Goal: Task Accomplishment & Management: Manage account settings

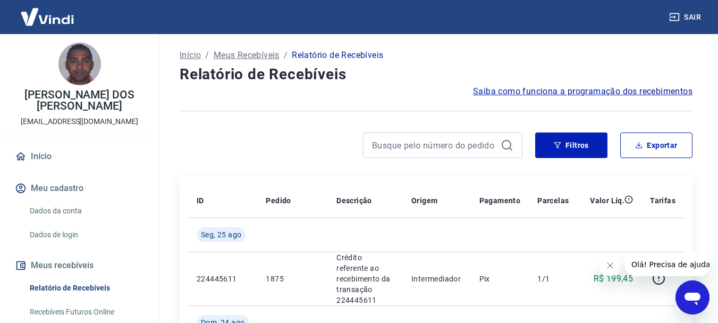
click at [72, 211] on link "Dados da conta" at bounding box center [86, 211] width 121 height 22
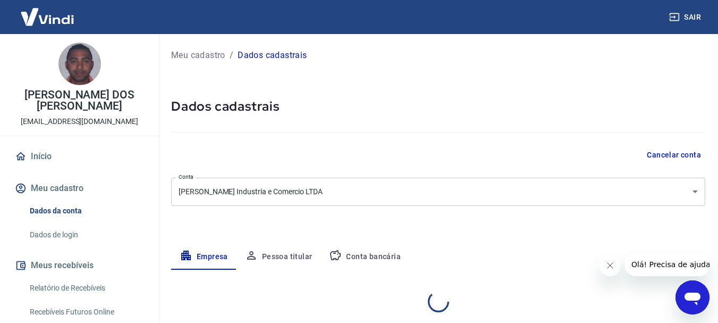
select select "GO"
select select "business"
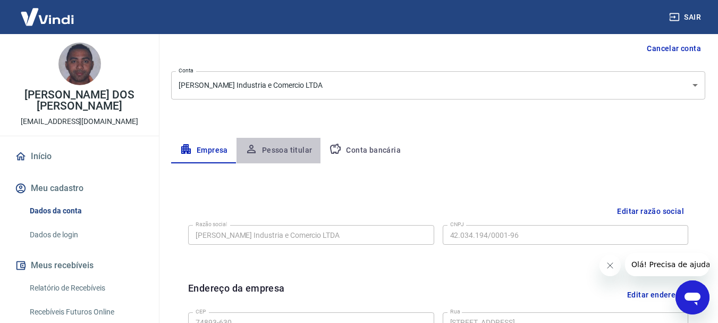
click at [302, 154] on button "Pessoa titular" at bounding box center [278, 151] width 84 height 26
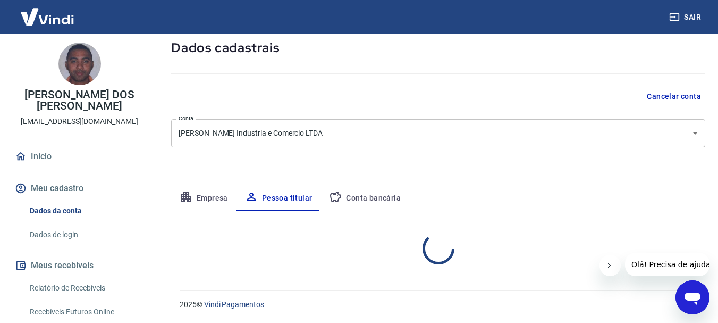
scroll to position [103, 0]
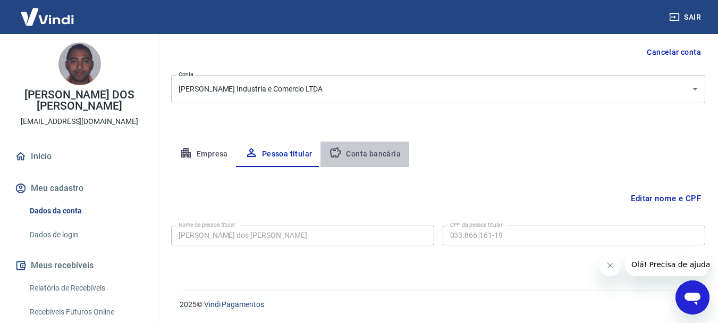
click at [378, 156] on button "Conta bancária" at bounding box center [364, 154] width 89 height 26
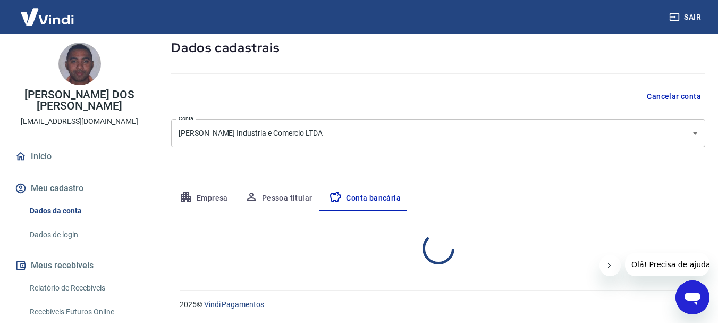
select select "1"
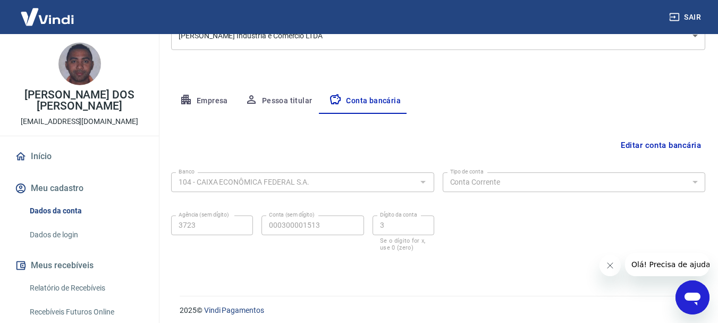
scroll to position [162, 0]
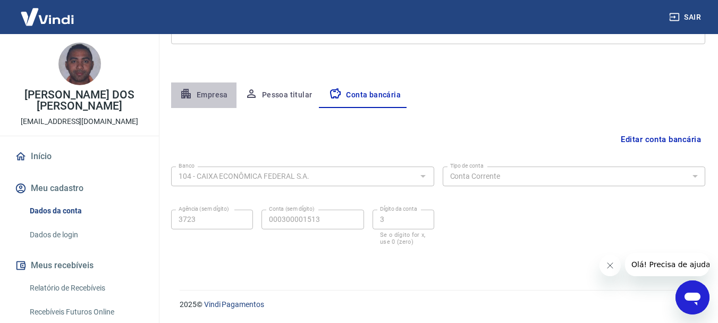
click at [202, 97] on button "Empresa" at bounding box center [203, 95] width 65 height 26
select select "GO"
select select "business"
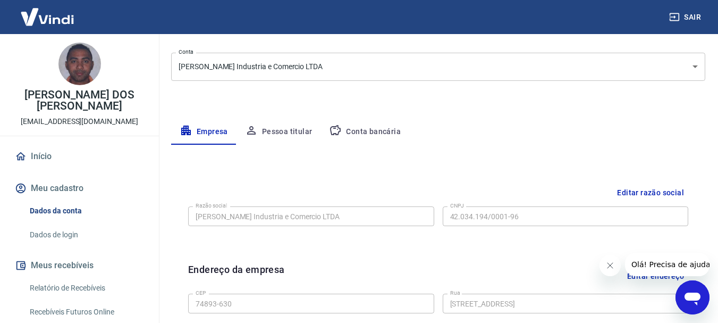
click at [288, 128] on button "Pessoa titular" at bounding box center [278, 132] width 84 height 26
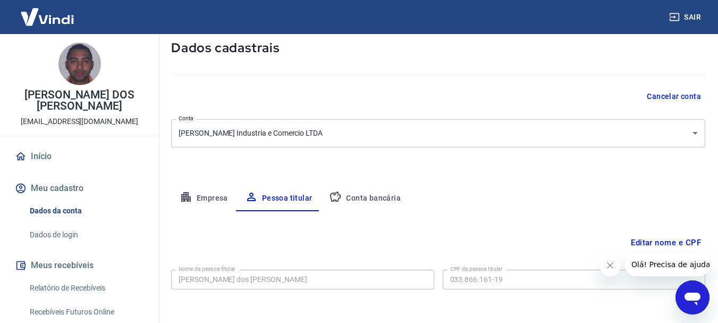
scroll to position [103, 0]
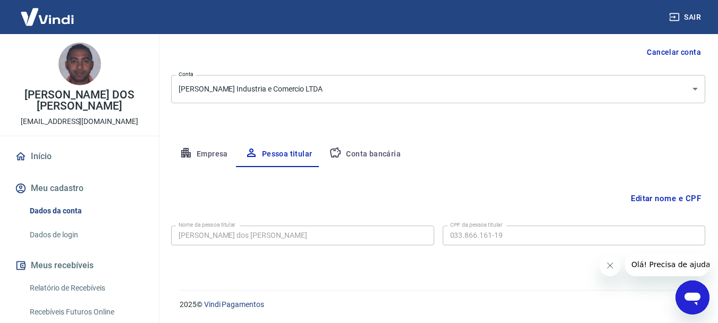
click at [376, 154] on button "Conta bancária" at bounding box center [364, 154] width 89 height 26
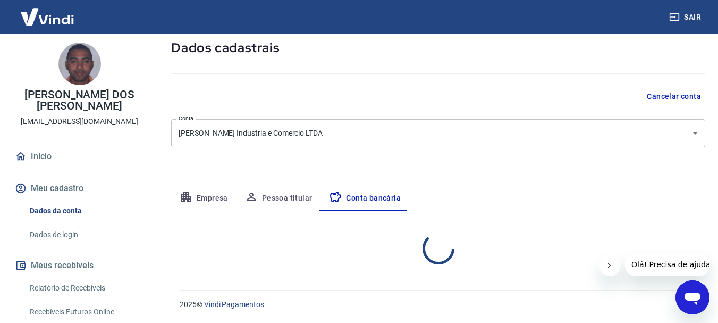
select select "1"
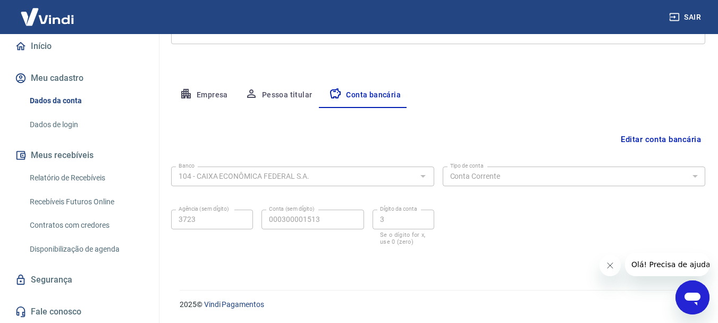
scroll to position [111, 0]
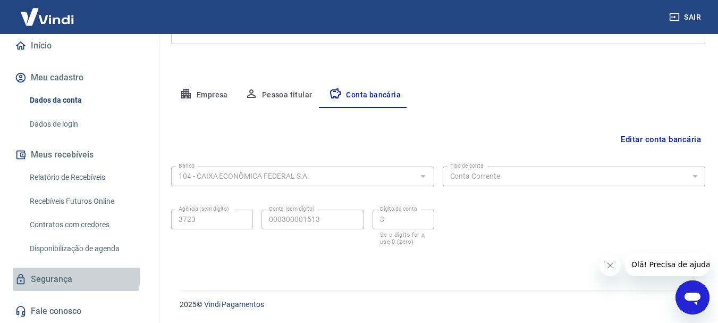
click at [58, 275] on link "Segurança" at bounding box center [79, 278] width 133 height 23
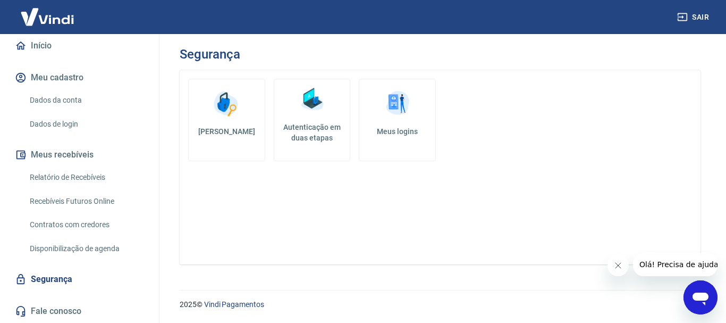
click at [83, 198] on link "Recebíveis Futuros Online" at bounding box center [86, 201] width 121 height 22
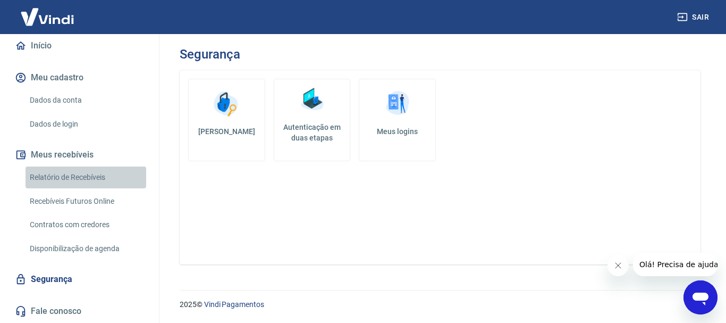
click at [89, 175] on link "Relatório de Recebíveis" at bounding box center [86, 177] width 121 height 22
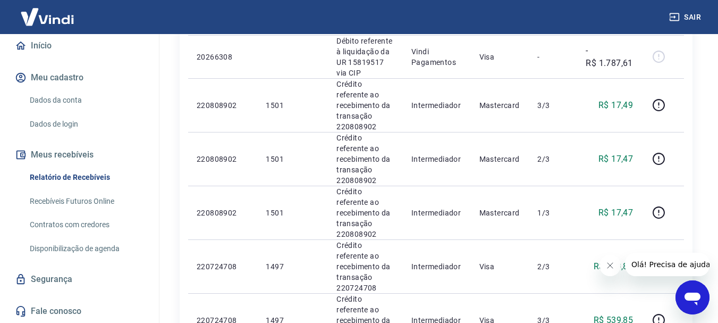
scroll to position [1116, 0]
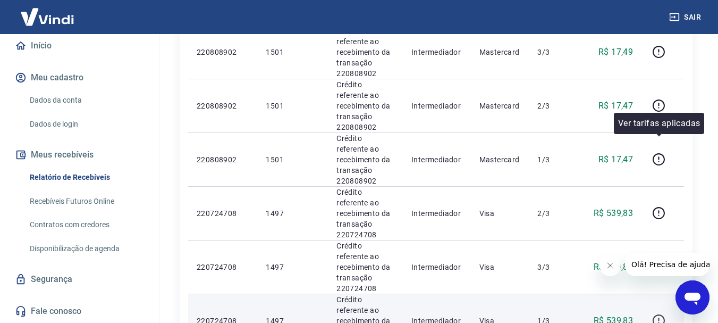
click at [659, 314] on icon "button" at bounding box center [658, 320] width 13 height 13
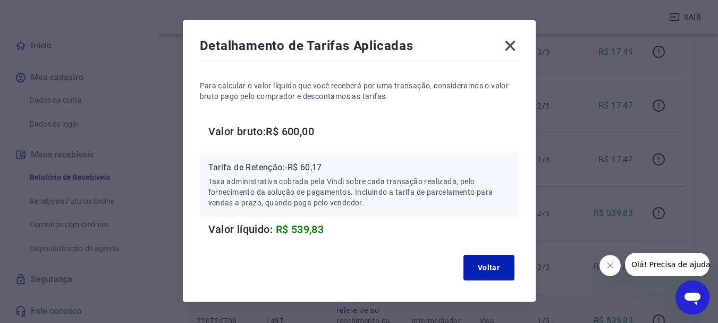
scroll to position [61, 0]
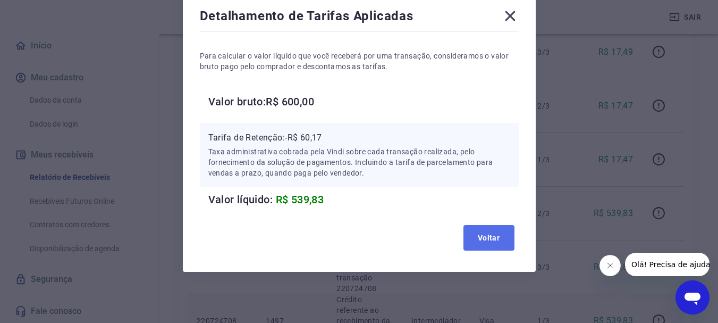
click at [482, 231] on button "Voltar" at bounding box center [488, 238] width 51 height 26
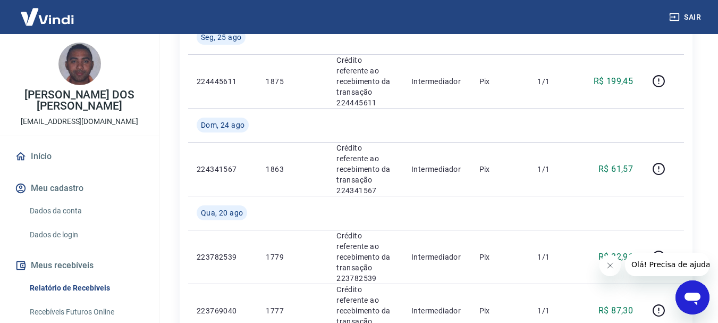
scroll to position [125, 0]
